Goal: Information Seeking & Learning: Learn about a topic

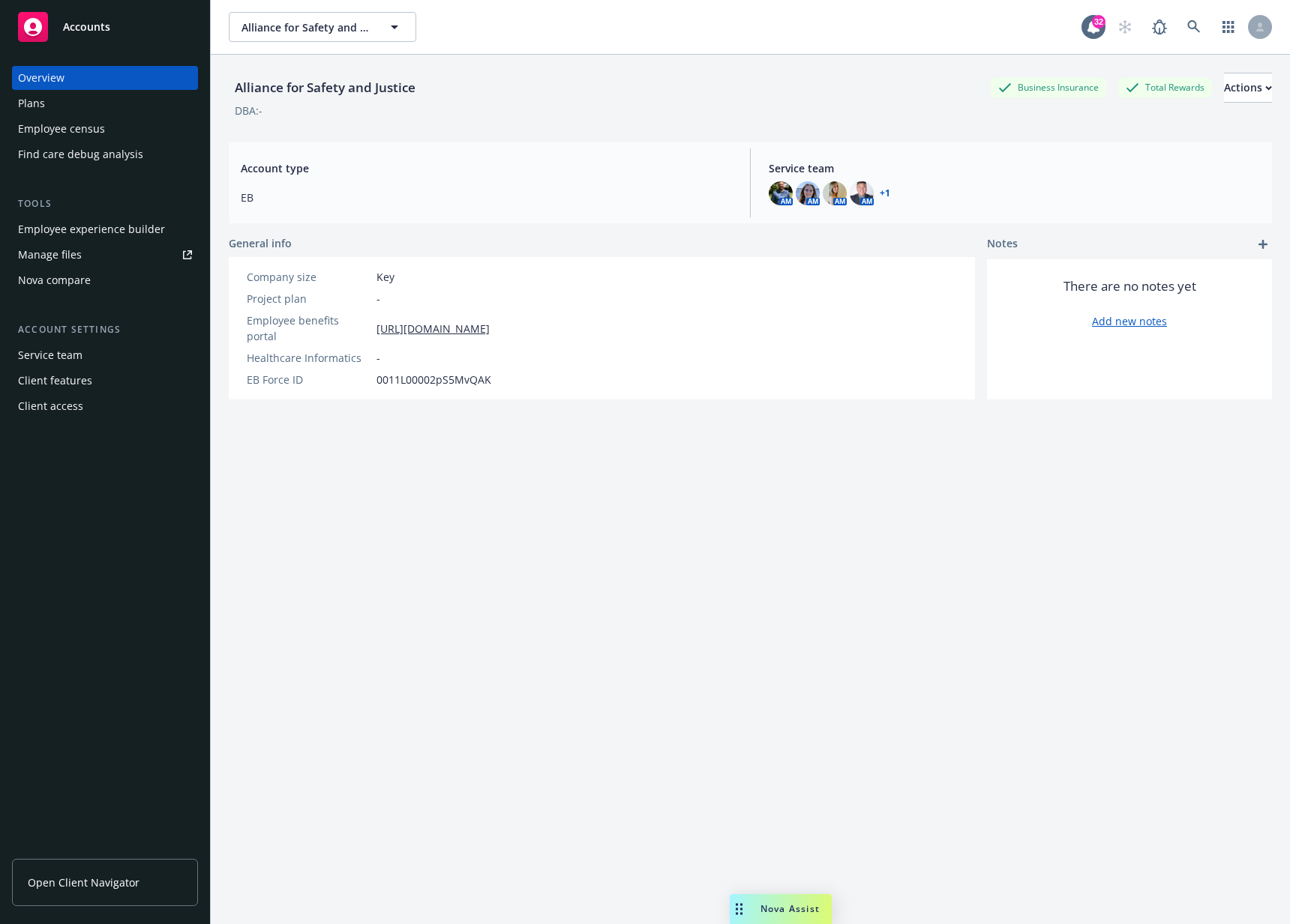
click at [105, 232] on div "Employee experience builder" at bounding box center [91, 229] width 147 height 24
click at [561, 81] on div "Alliance for Safety and Justice Business Insurance Total Rewards Actions" at bounding box center [749, 87] width 1043 height 30
drag, startPoint x: 468, startPoint y: 35, endPoint x: 429, endPoint y: 87, distance: 65.0
click at [429, 87] on div "Alliance for Safety and Justice Alliance for Safety and Justice 32 Alliance for…" at bounding box center [749, 462] width 1079 height 924
click at [429, 87] on div "Alliance for Safety and Justice Business Insurance Total Rewards Actions" at bounding box center [749, 87] width 1043 height 30
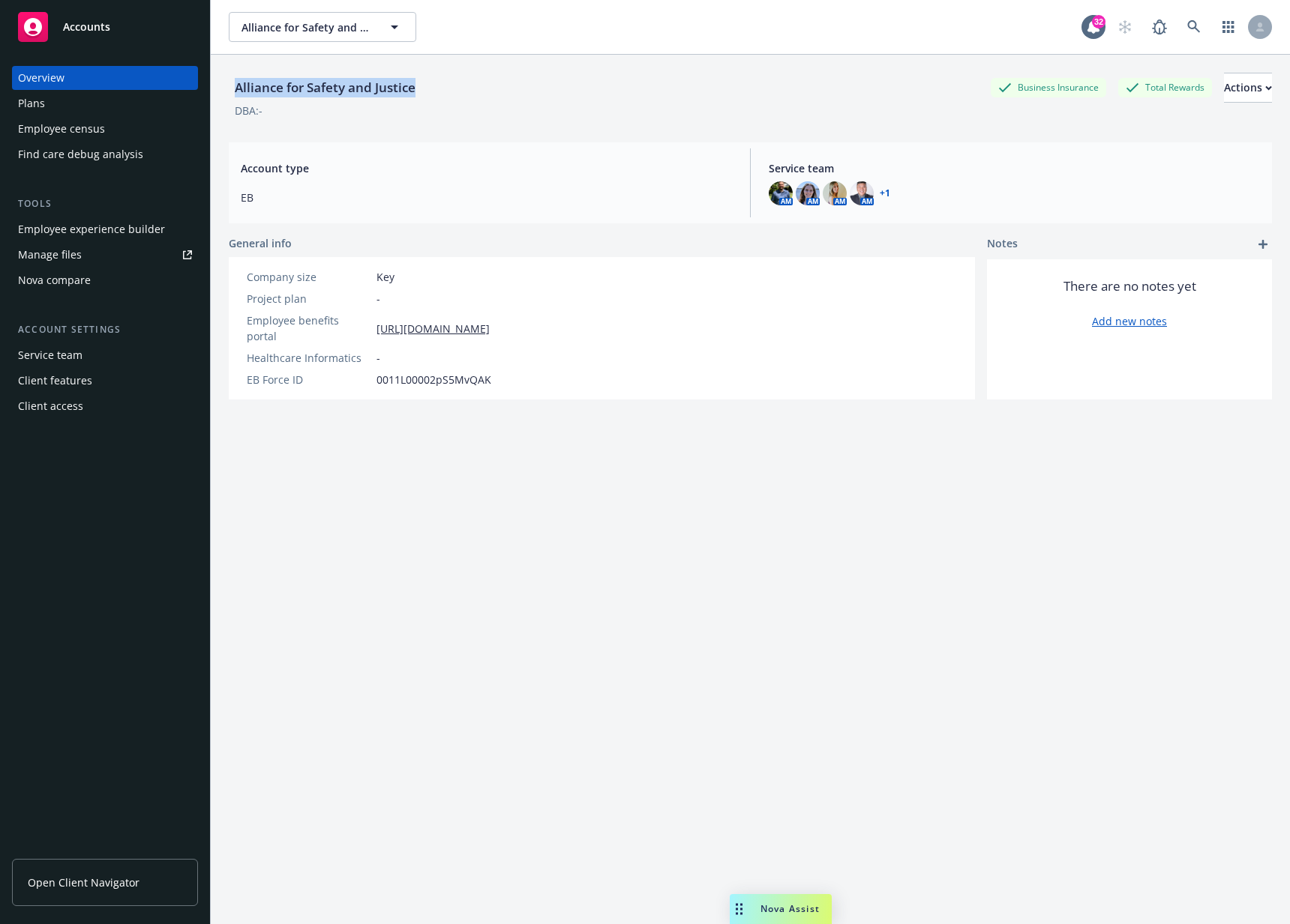
drag, startPoint x: 434, startPoint y: 96, endPoint x: 238, endPoint y: 87, distance: 196.2
click at [238, 87] on div "Alliance for Safety and Justice Business Insurance Total Rewards Actions" at bounding box center [749, 87] width 1043 height 30
click at [238, 87] on div "Alliance for Safety and Justice" at bounding box center [324, 87] width 193 height 20
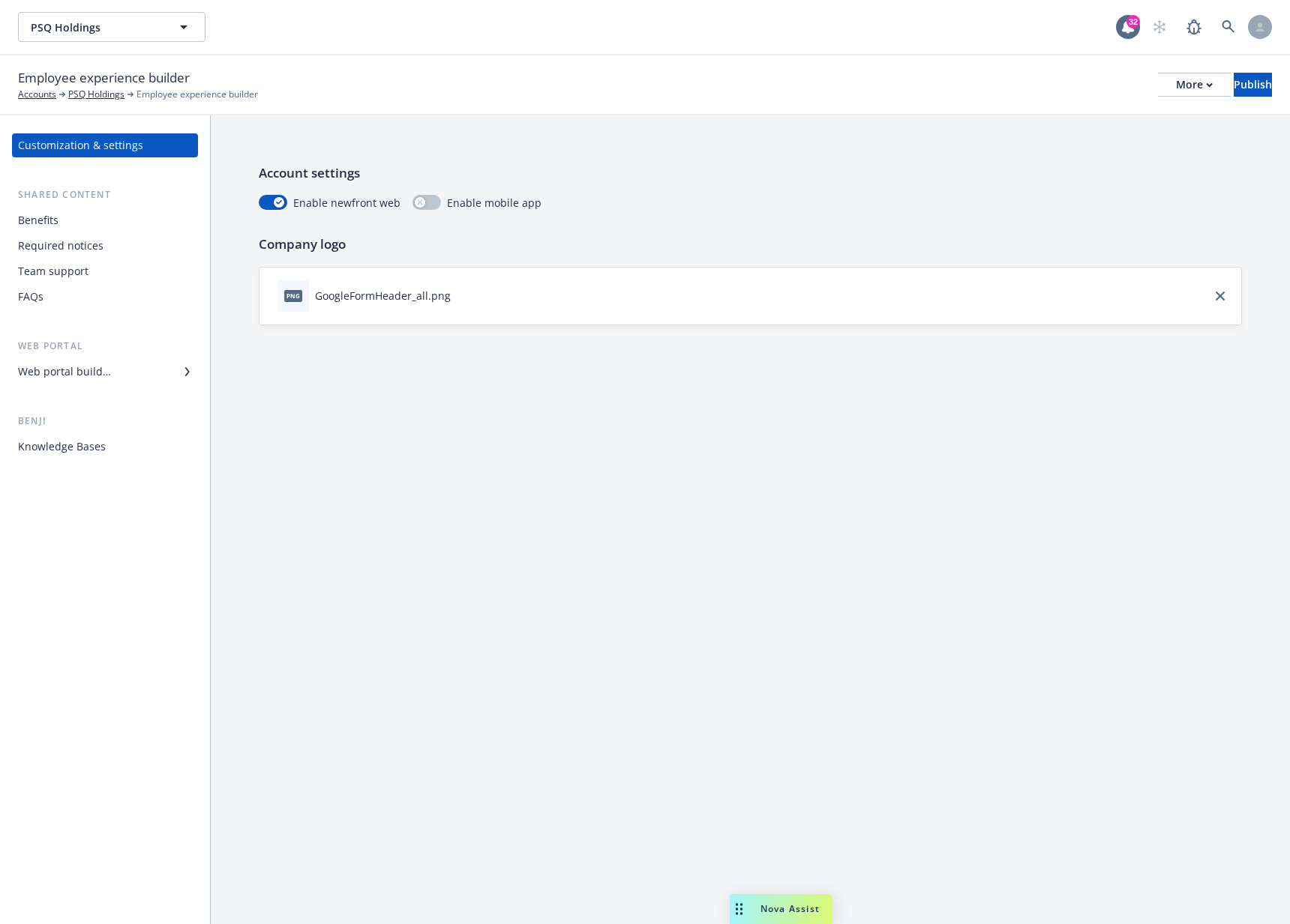
drag, startPoint x: 56, startPoint y: 452, endPoint x: 60, endPoint y: 445, distance: 8.1
click at [83, 367] on div "Web portal builder" at bounding box center [64, 372] width 93 height 24
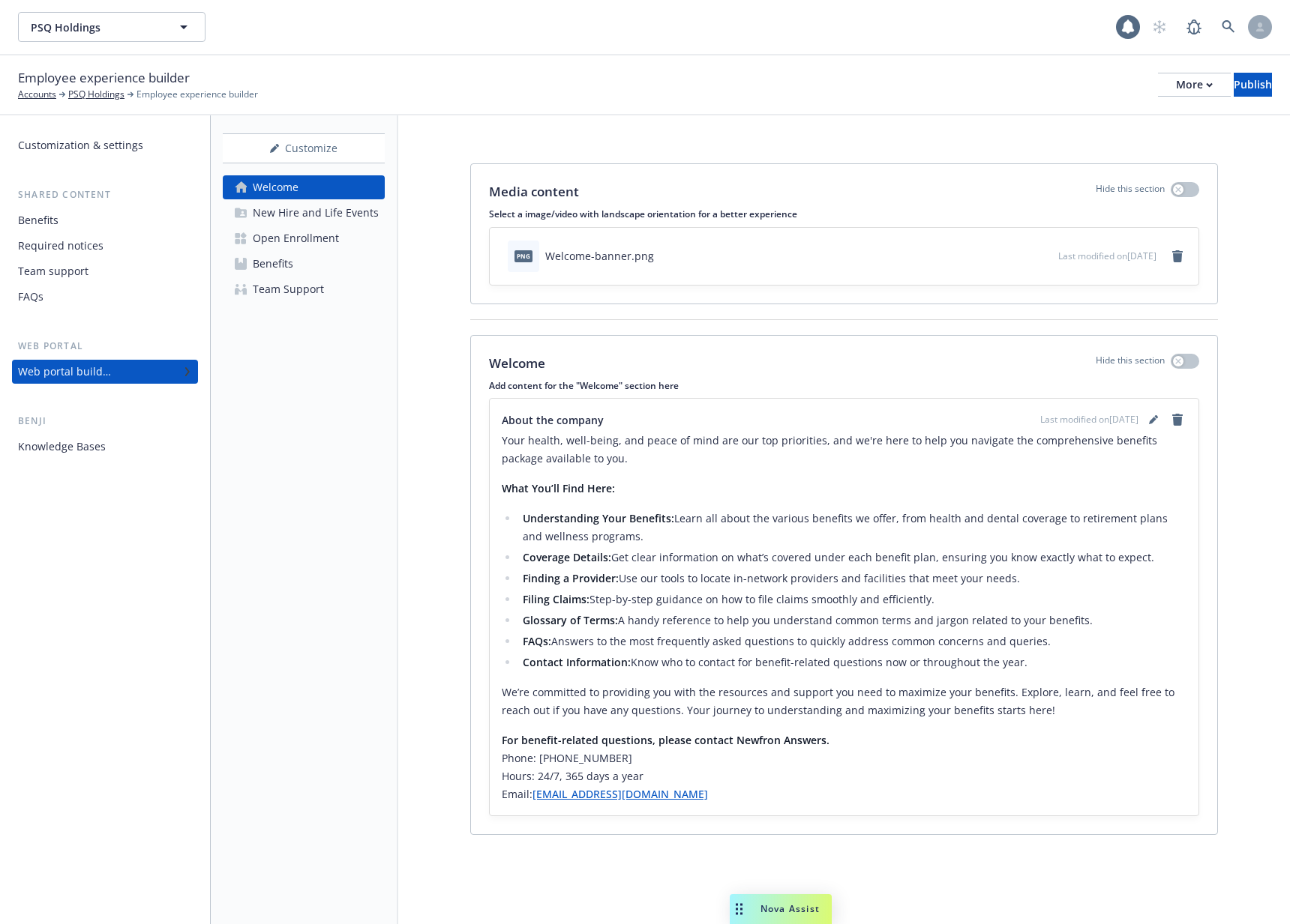
click at [300, 245] on div "Open Enrollment" at bounding box center [296, 238] width 87 height 24
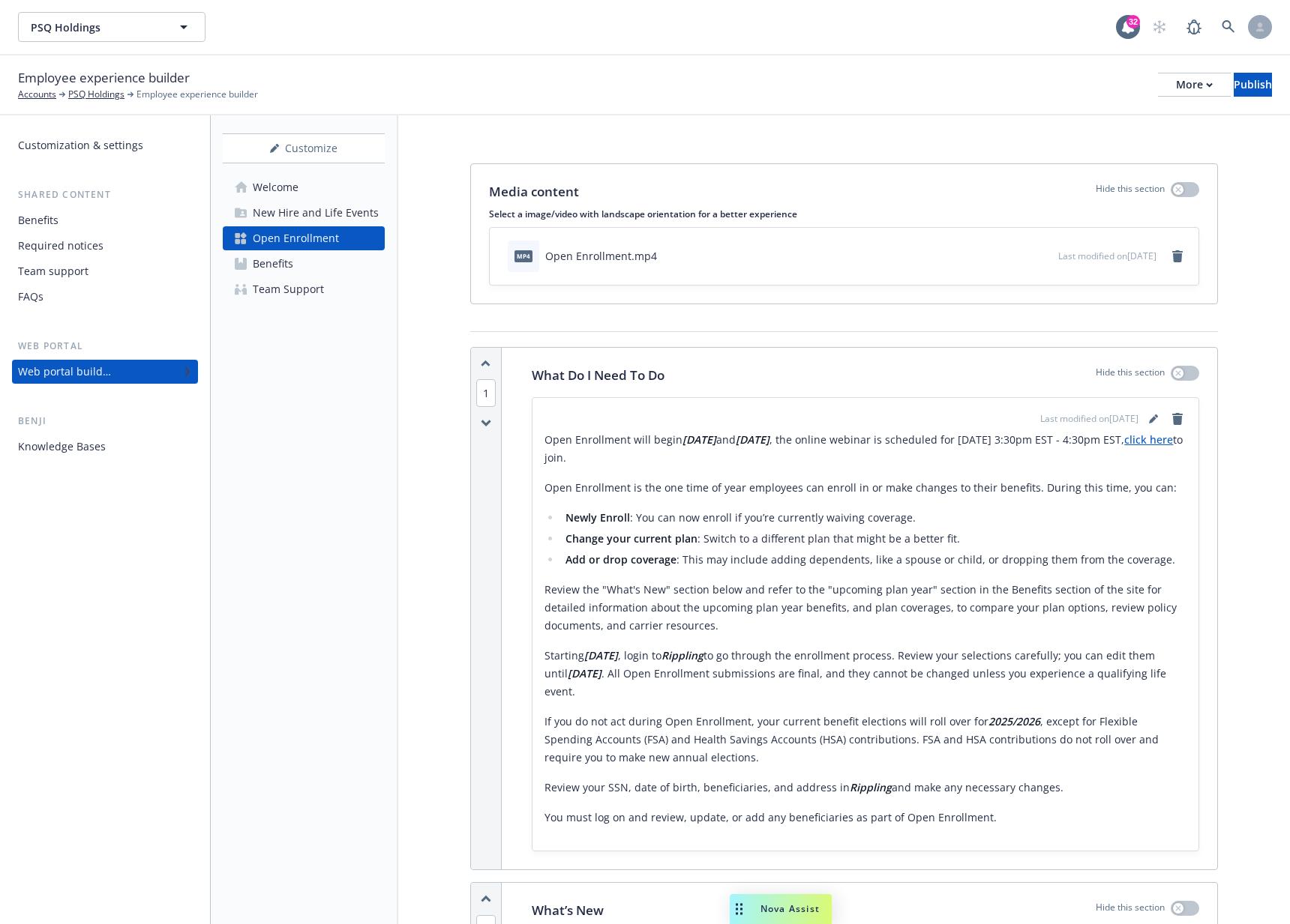
drag, startPoint x: 679, startPoint y: 440, endPoint x: 813, endPoint y: 434, distance: 134.1
click at [813, 434] on p "Open Enrollment will begin 09/03/2025 and 09/12/2025 , the online webinar is sc…" at bounding box center [865, 449] width 642 height 36
click at [769, 434] on strong "09/12/2025" at bounding box center [753, 440] width 34 height 14
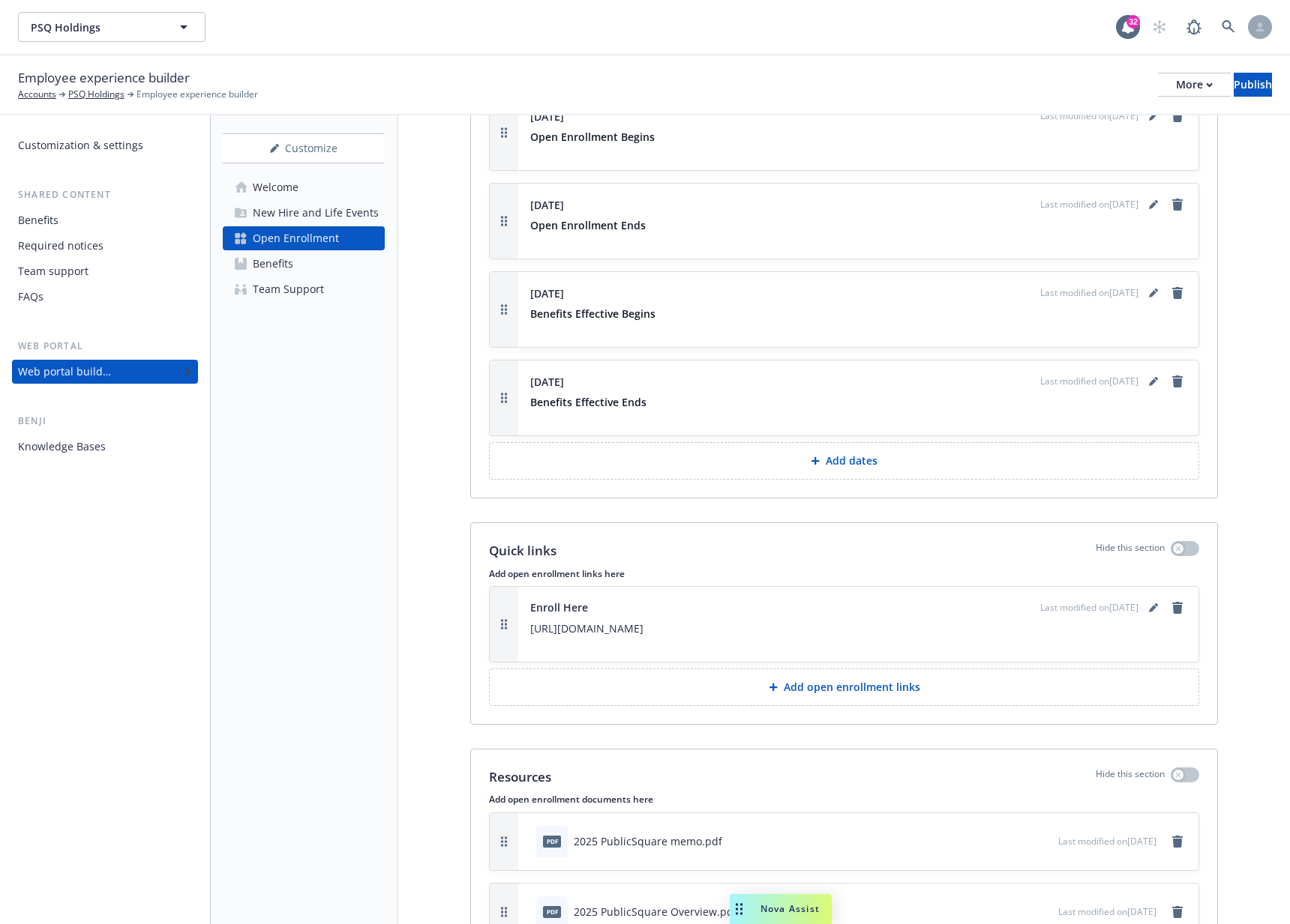
scroll to position [2021, 0]
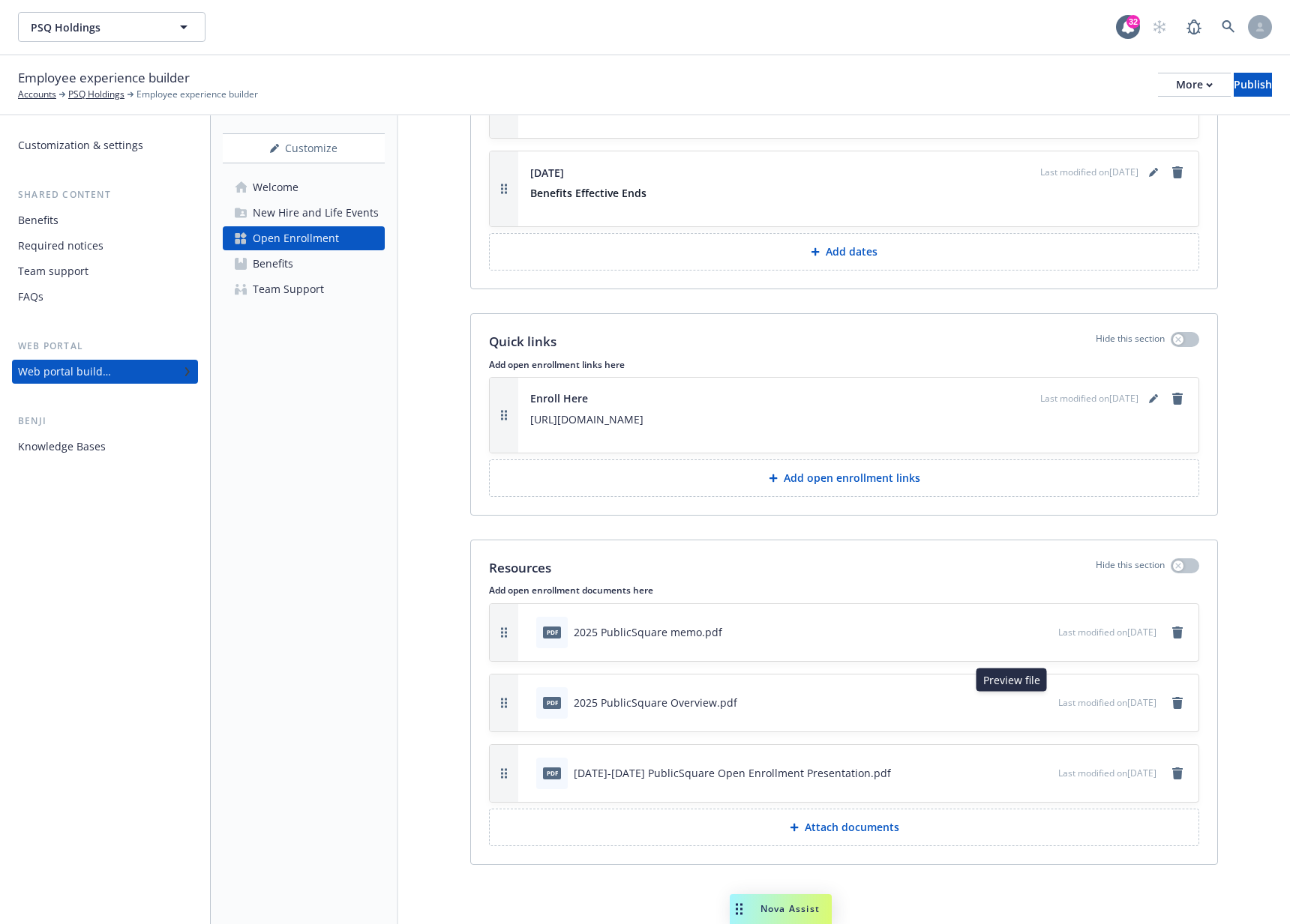
click at [1037, 702] on icon "preview file" at bounding box center [1044, 702] width 14 height 10
click at [1058, 771] on span "Last modified on 09/04/2025" at bounding box center [1108, 773] width 98 height 13
click at [1037, 776] on icon "preview file" at bounding box center [1044, 772] width 14 height 10
